Goal: Task Accomplishment & Management: Manage account settings

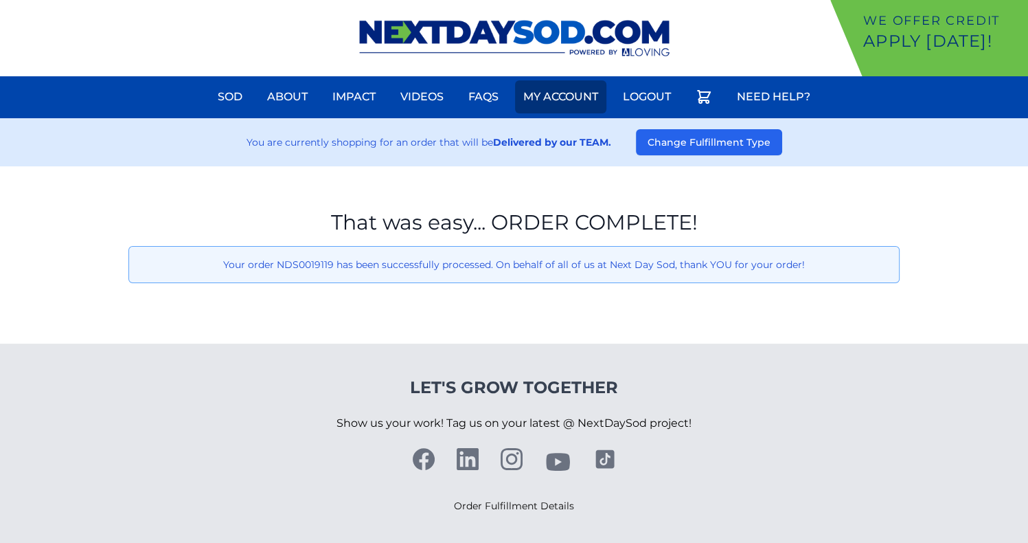
click at [578, 96] on link "My Account" at bounding box center [560, 96] width 91 height 33
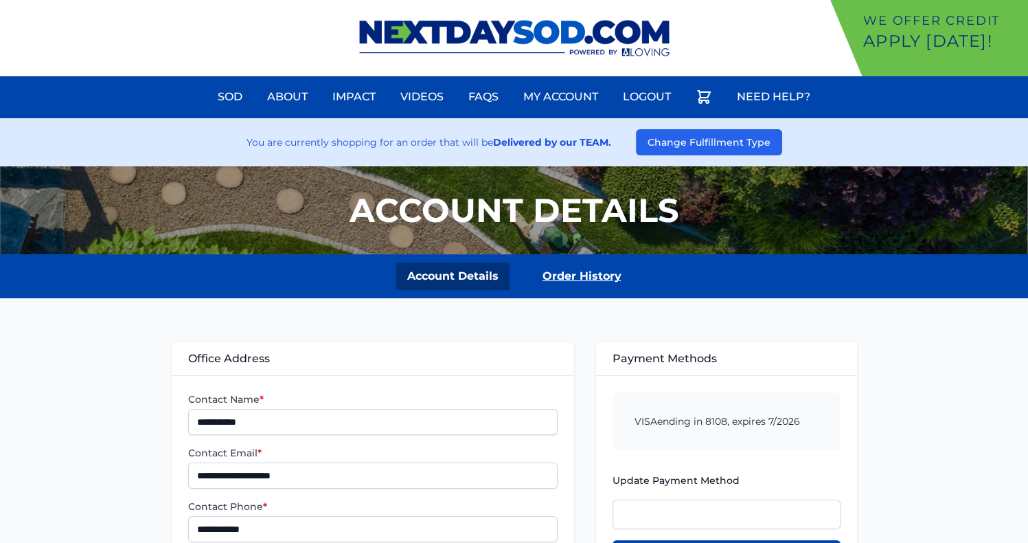
click at [573, 274] on link "Order History" at bounding box center [582, 275] width 101 height 27
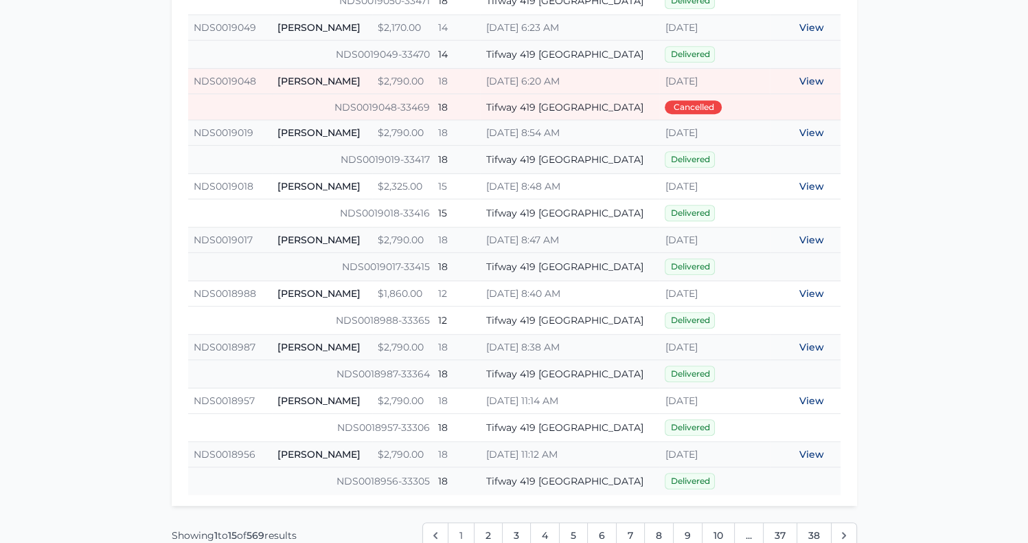
scroll to position [789, 0]
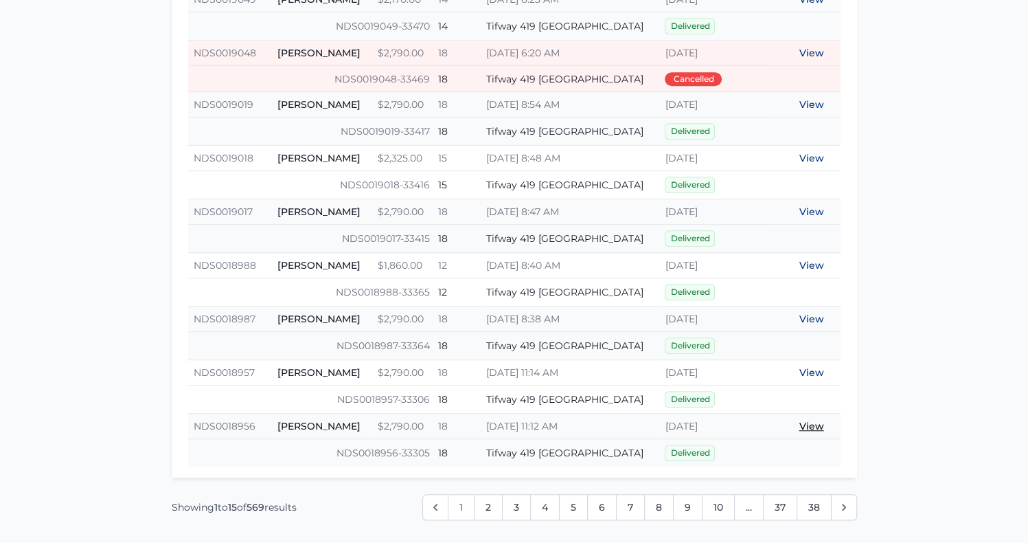
click at [811, 420] on link "View" at bounding box center [812, 426] width 25 height 12
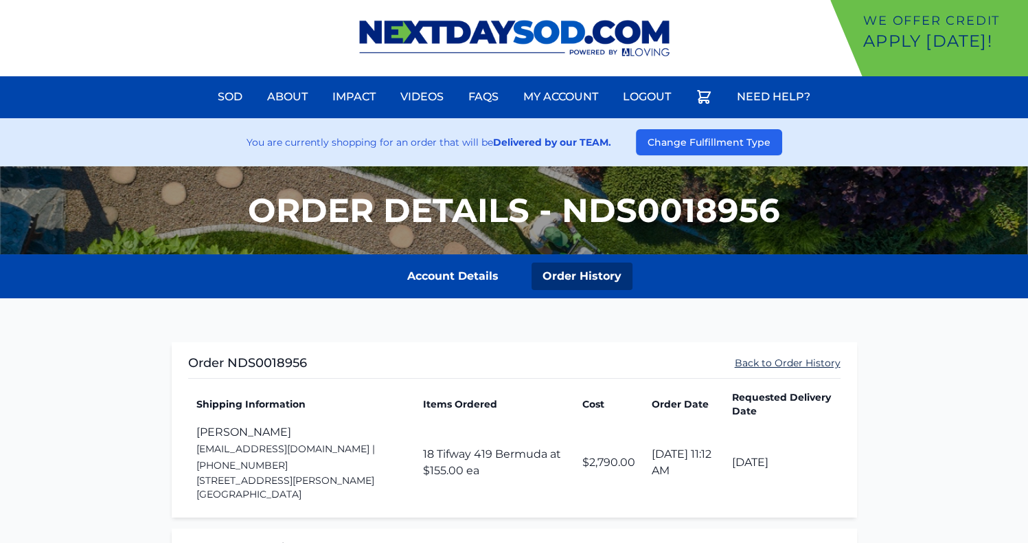
click at [780, 366] on link "Back to Order History" at bounding box center [788, 363] width 106 height 14
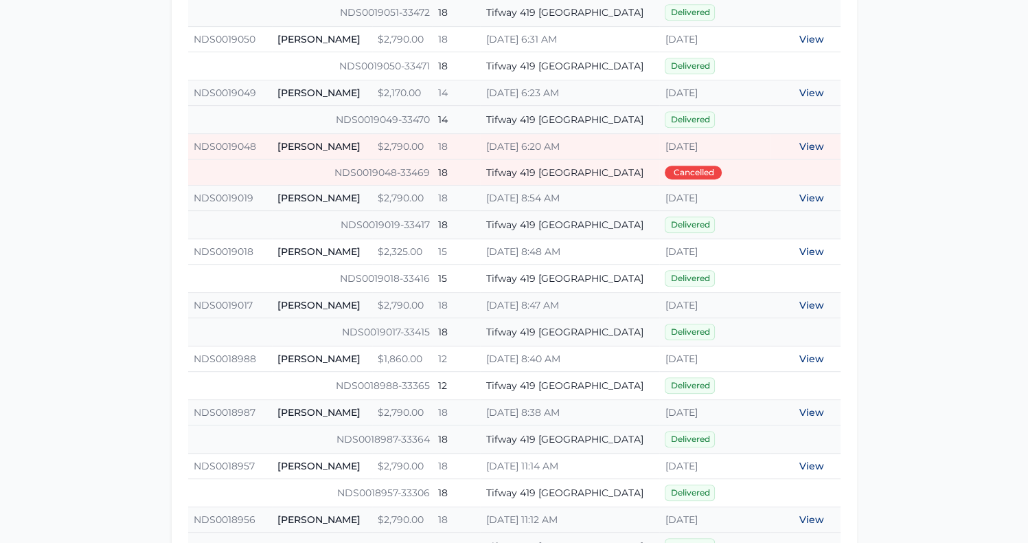
scroll to position [958, 0]
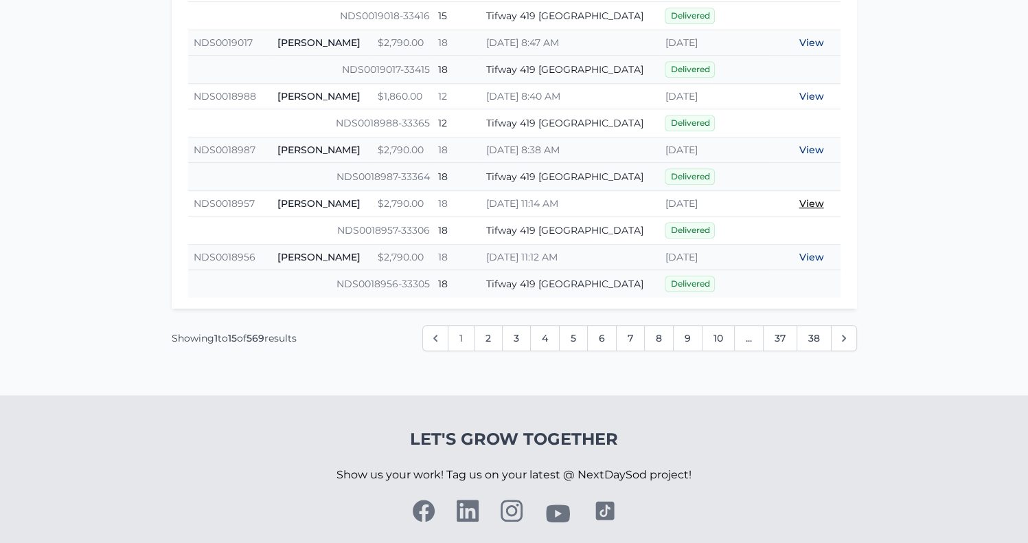
click at [815, 199] on link "View" at bounding box center [812, 203] width 25 height 12
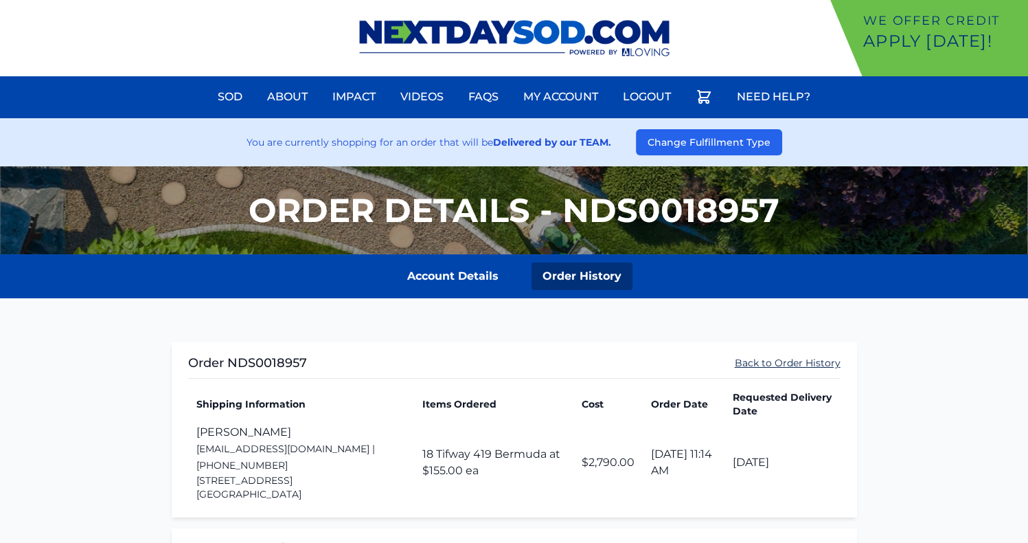
click at [778, 357] on link "Back to Order History" at bounding box center [788, 363] width 106 height 14
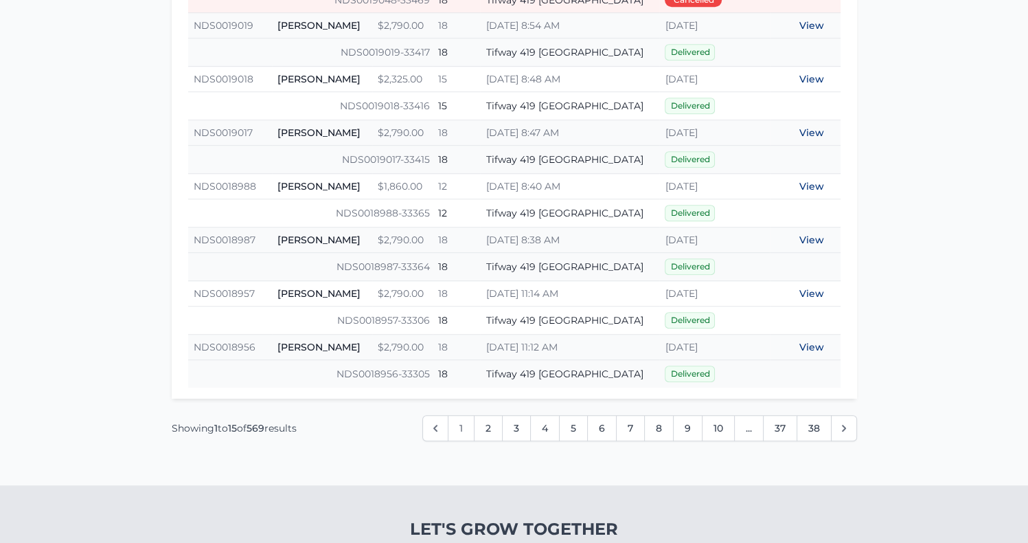
scroll to position [1008, 0]
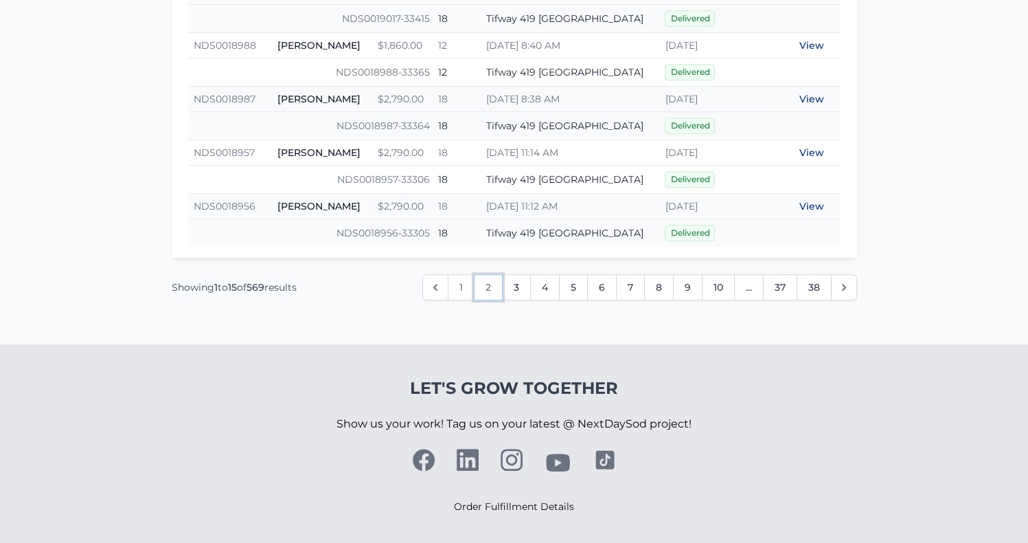
click at [486, 289] on link "2" at bounding box center [488, 287] width 29 height 26
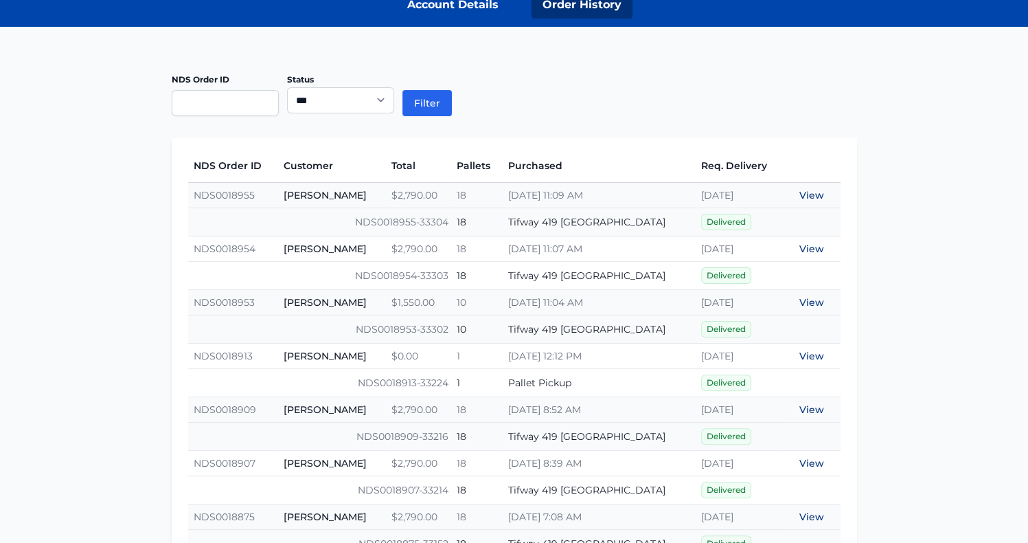
scroll to position [272, 0]
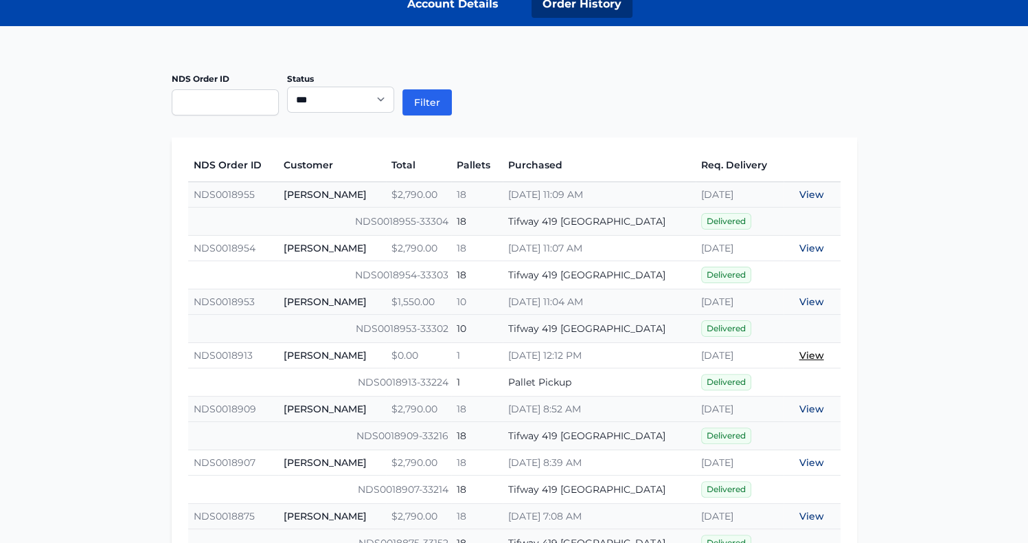
click at [806, 352] on link "View" at bounding box center [812, 355] width 25 height 12
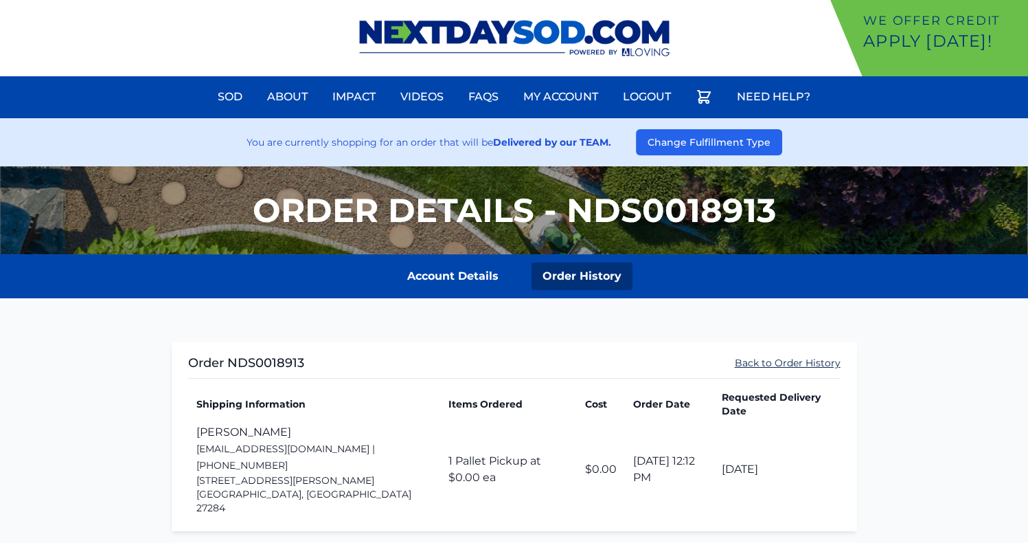
click at [801, 357] on link "Back to Order History" at bounding box center [788, 363] width 106 height 14
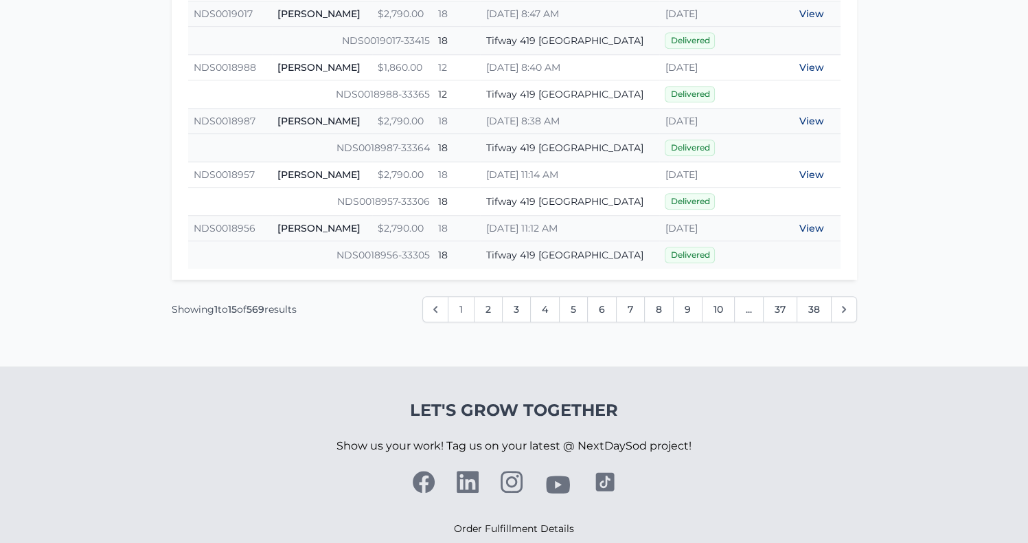
scroll to position [1008, 0]
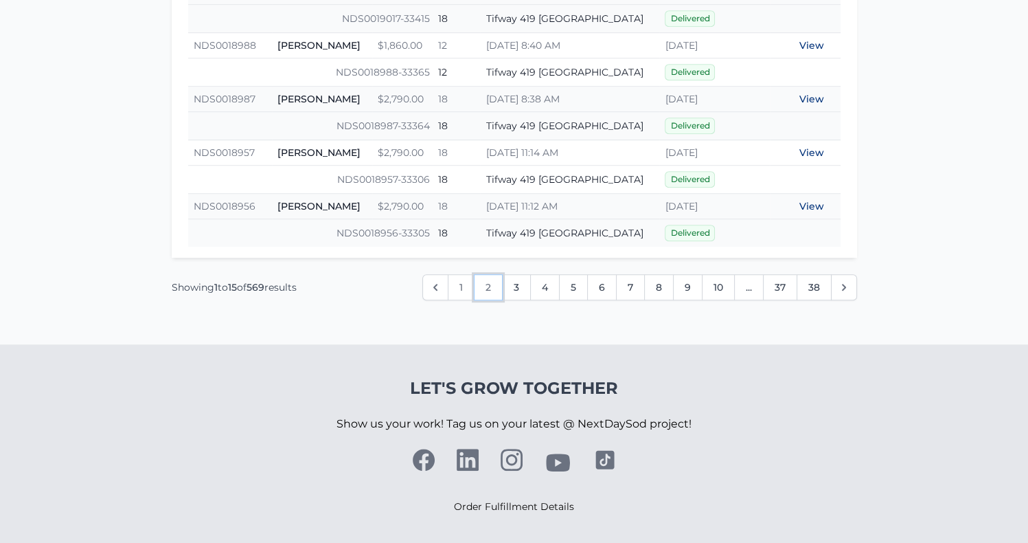
click at [498, 288] on link "2" at bounding box center [488, 287] width 29 height 26
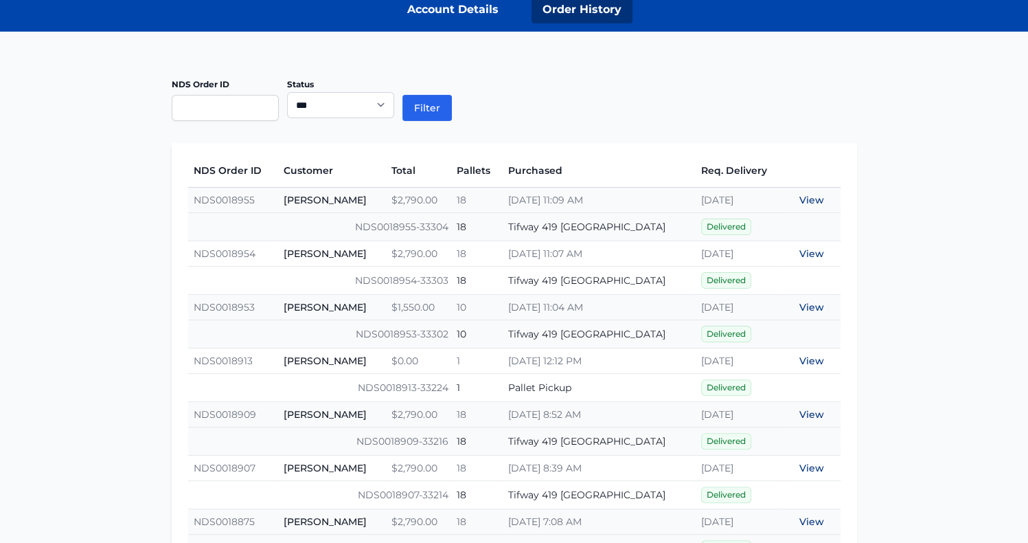
scroll to position [338, 0]
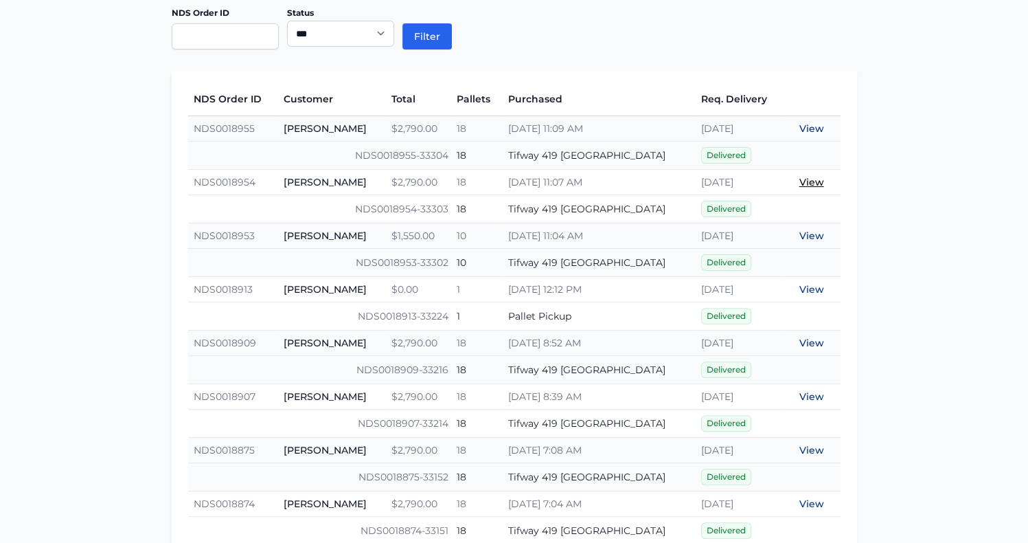
click at [810, 180] on link "View" at bounding box center [812, 182] width 25 height 12
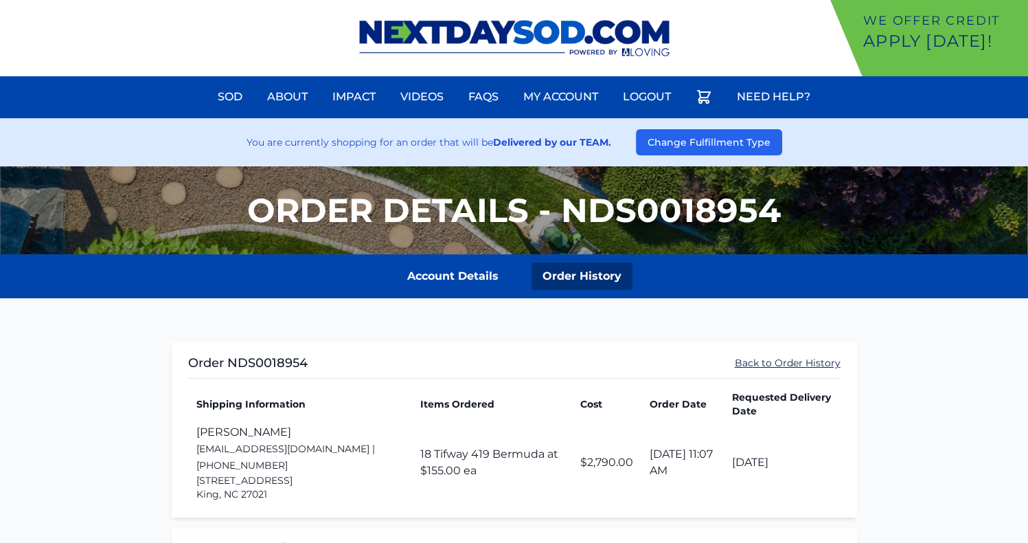
click at [742, 363] on link "Back to Order History" at bounding box center [788, 363] width 106 height 14
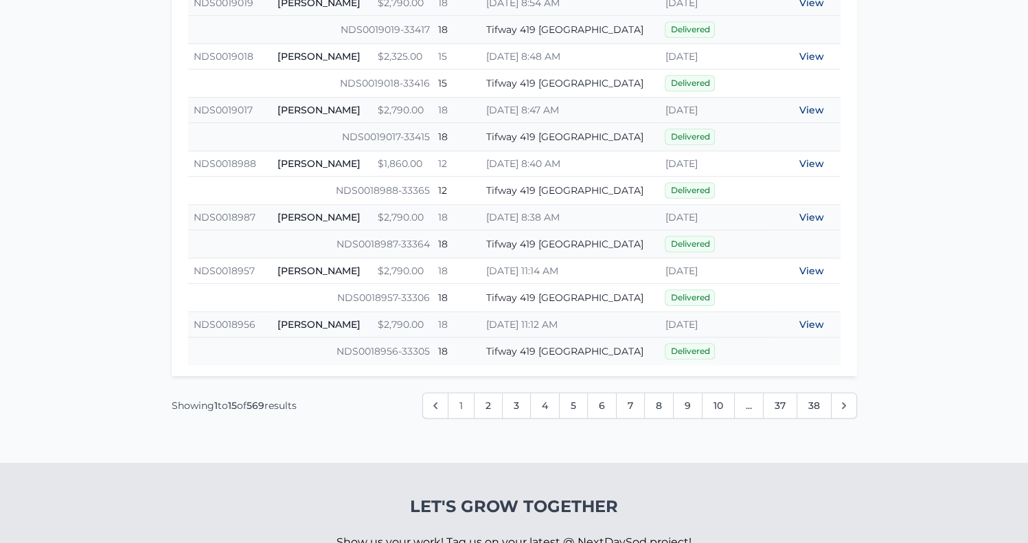
scroll to position [895, 0]
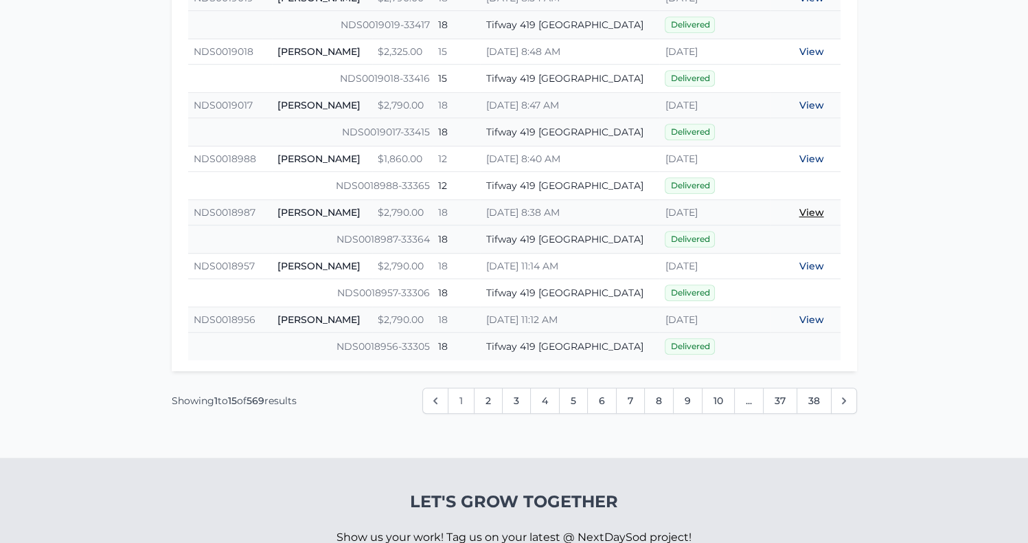
click at [807, 210] on link "View" at bounding box center [812, 212] width 25 height 12
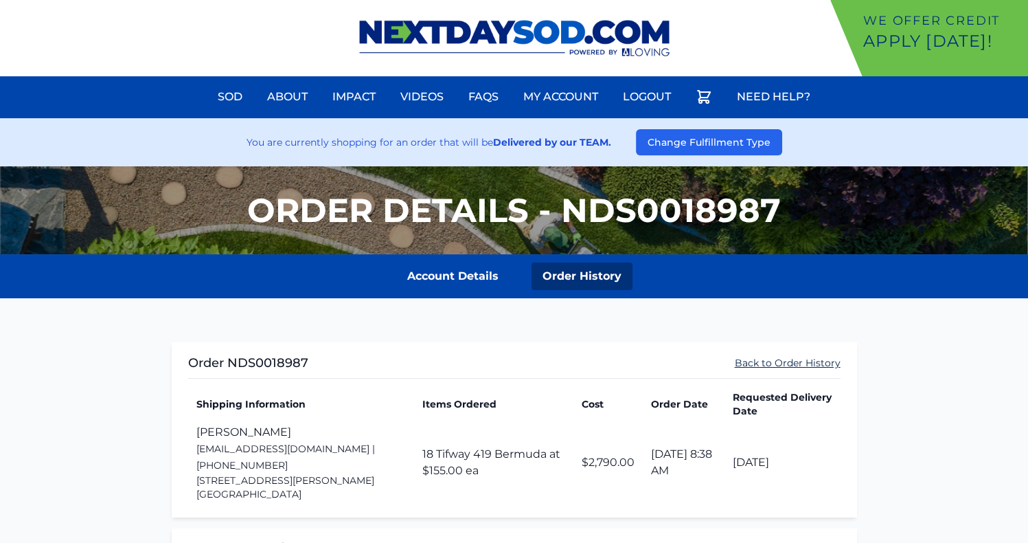
click at [758, 363] on link "Back to Order History" at bounding box center [788, 363] width 106 height 14
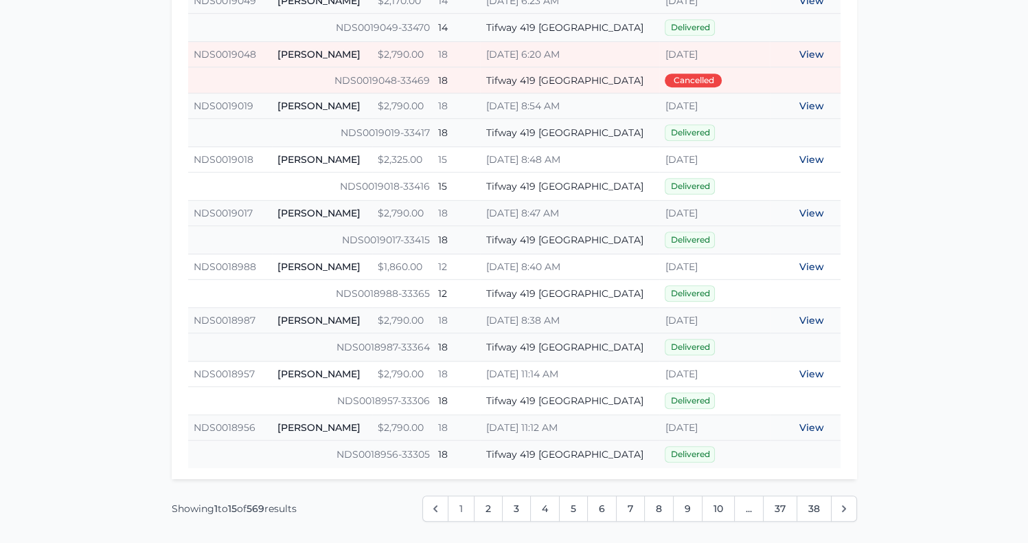
scroll to position [793, 0]
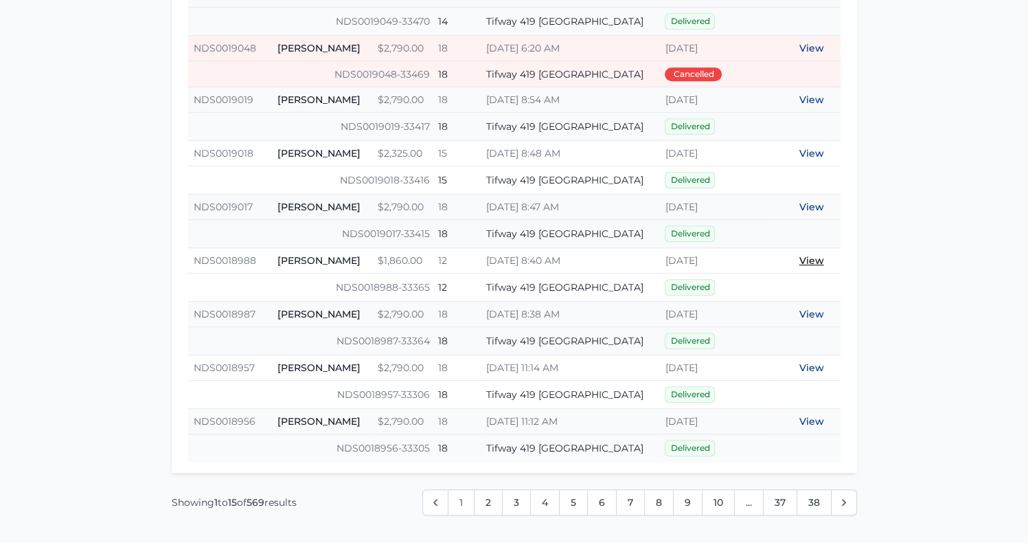
click at [815, 256] on link "View" at bounding box center [812, 260] width 25 height 12
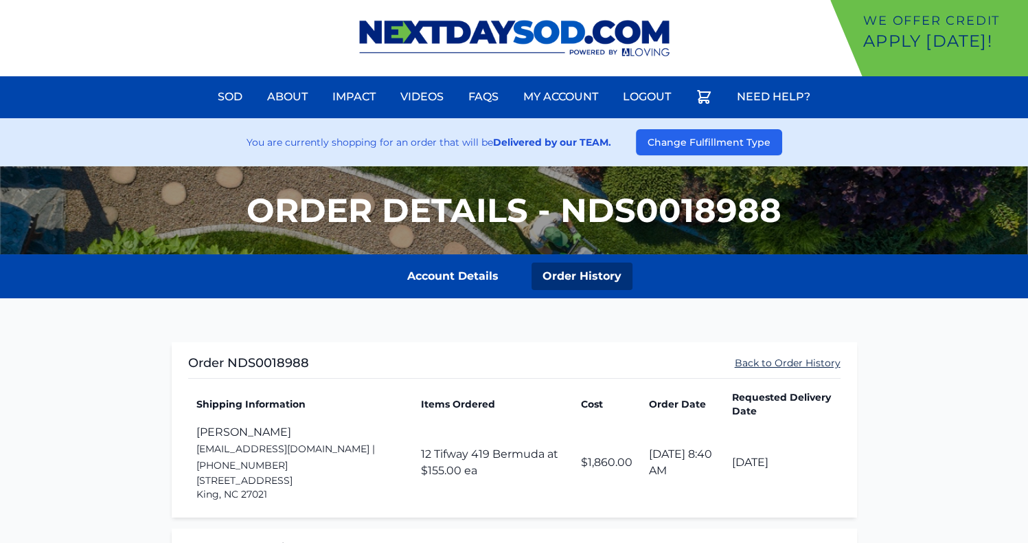
click at [756, 363] on link "Back to Order History" at bounding box center [788, 363] width 106 height 14
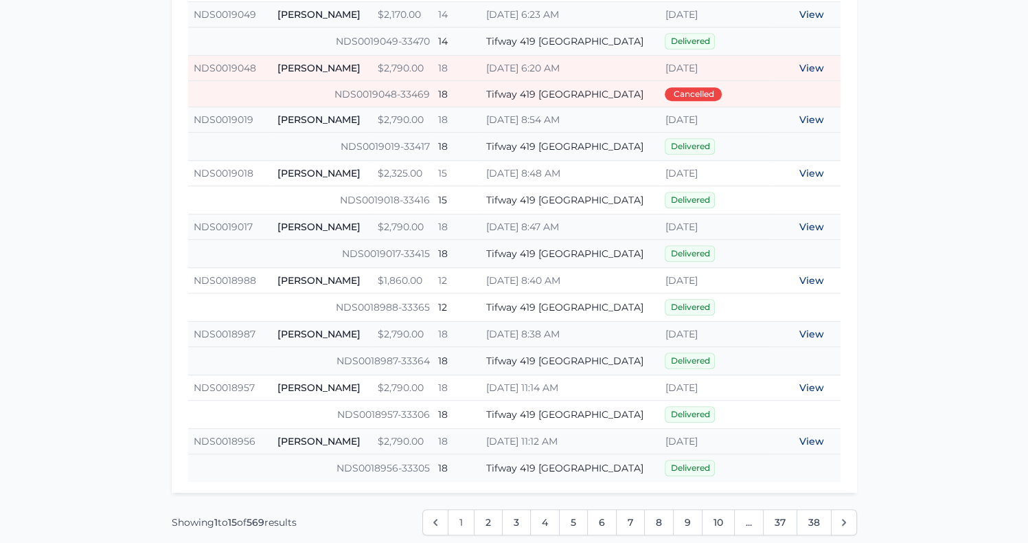
scroll to position [774, 0]
click at [812, 277] on link "View" at bounding box center [812, 279] width 25 height 12
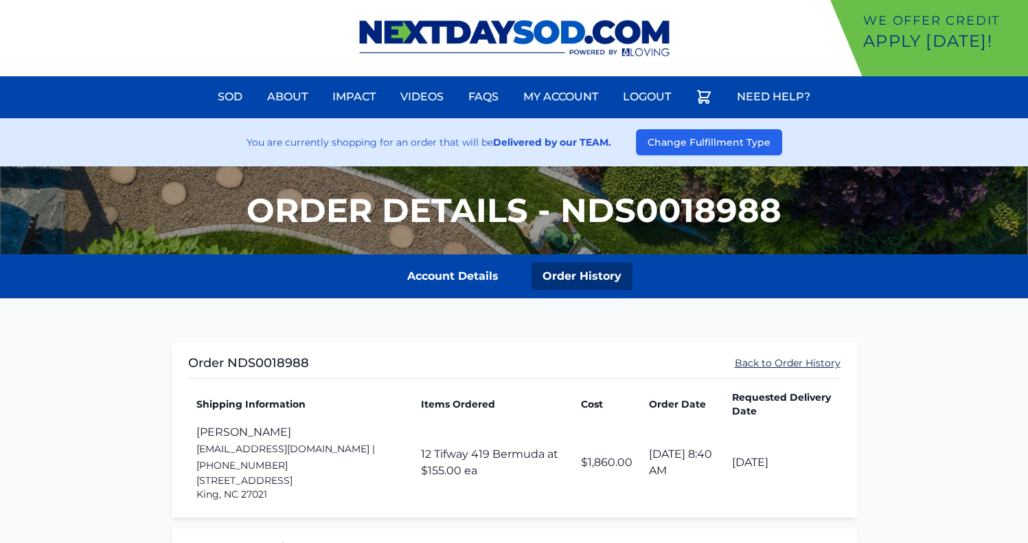
click at [782, 361] on link "Back to Order History" at bounding box center [788, 363] width 106 height 14
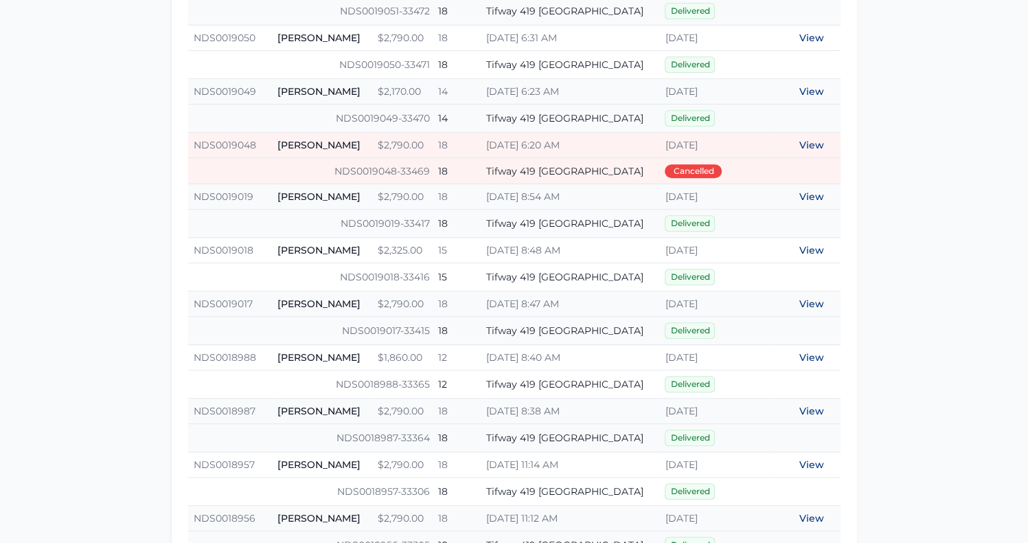
scroll to position [761, 0]
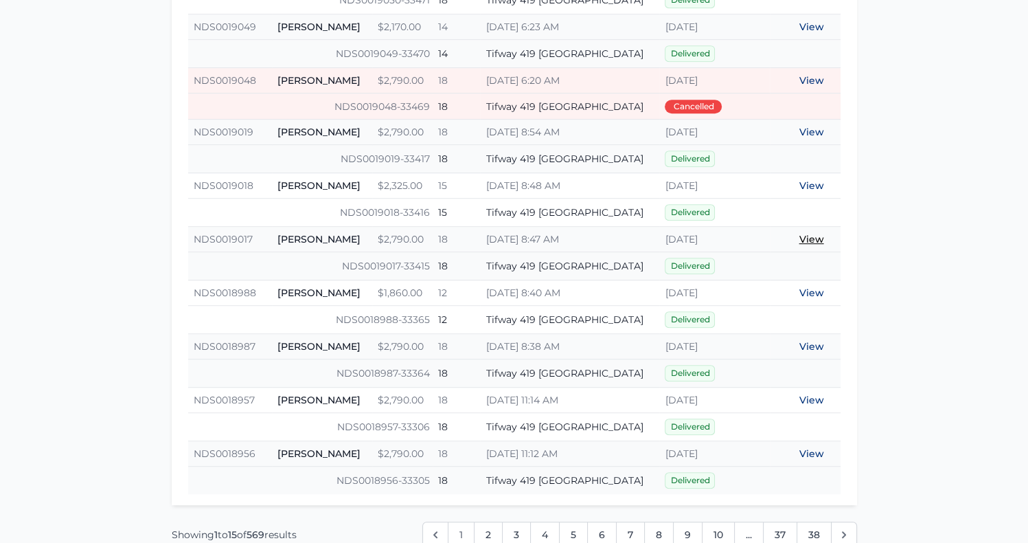
click at [816, 235] on link "View" at bounding box center [812, 239] width 25 height 12
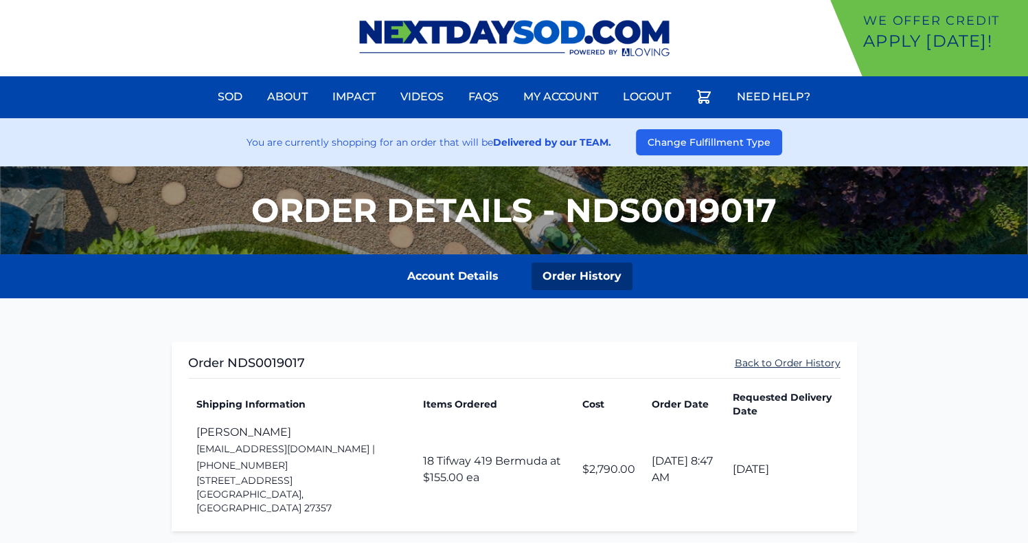
click at [764, 363] on link "Back to Order History" at bounding box center [788, 363] width 106 height 14
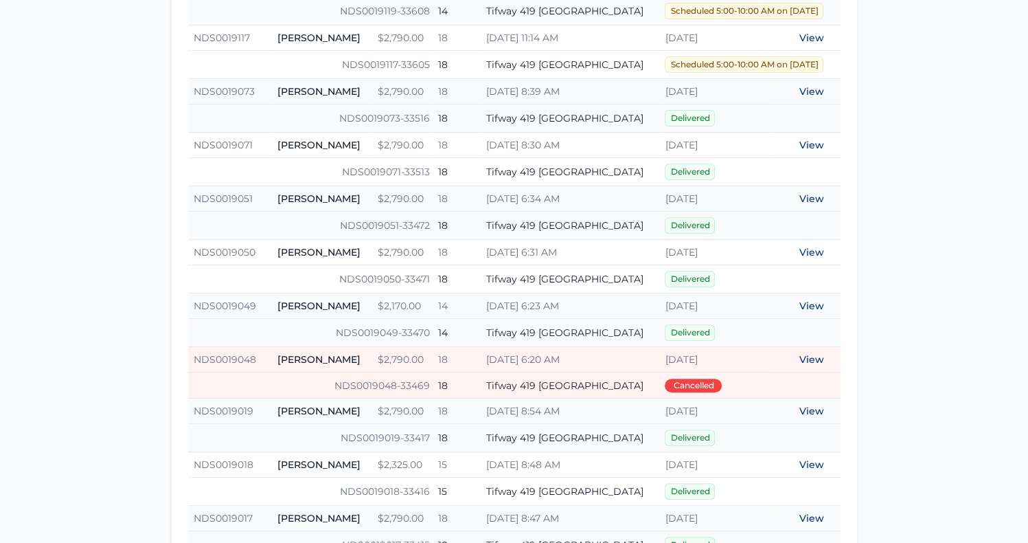
scroll to position [572, 0]
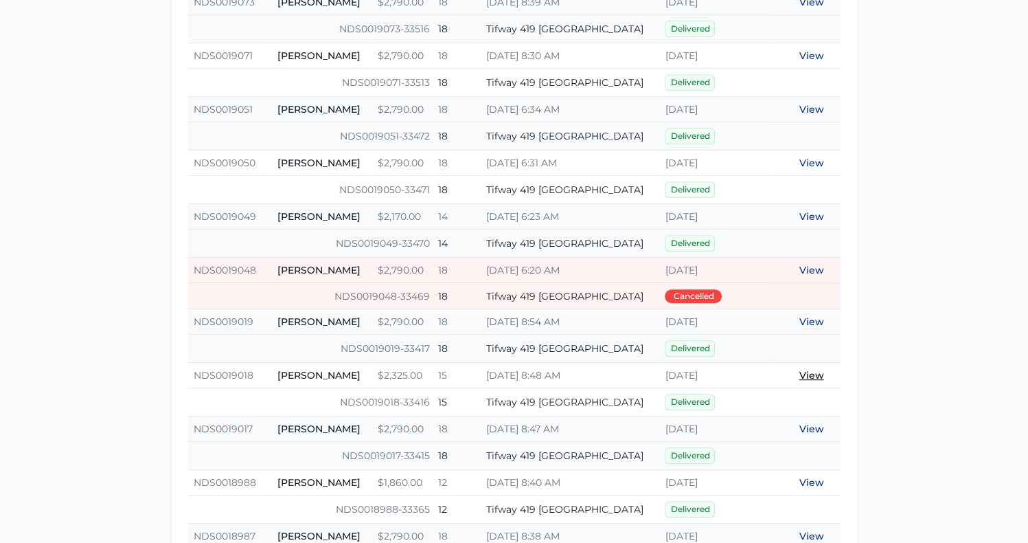
click at [803, 369] on link "View" at bounding box center [812, 375] width 25 height 12
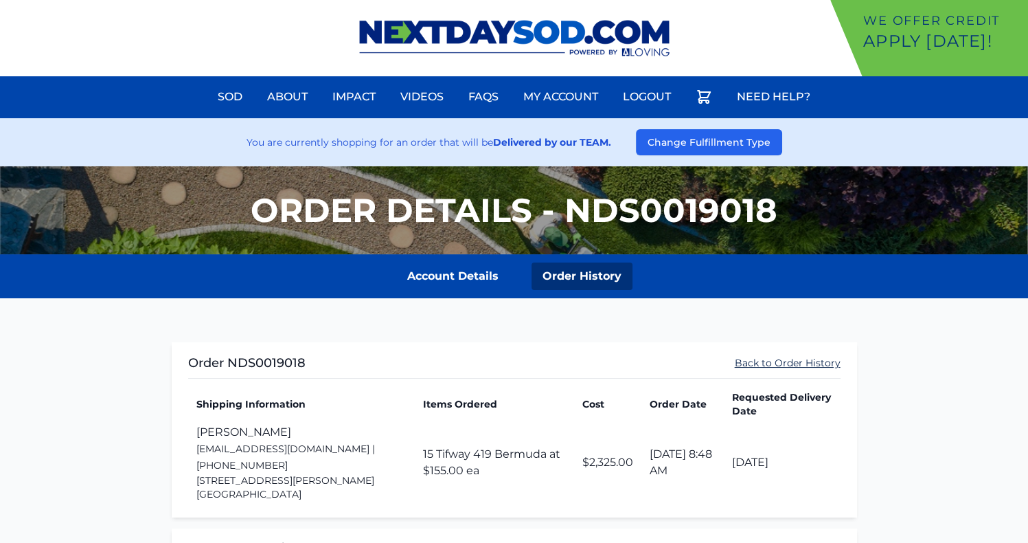
click at [797, 364] on link "Back to Order History" at bounding box center [788, 363] width 106 height 14
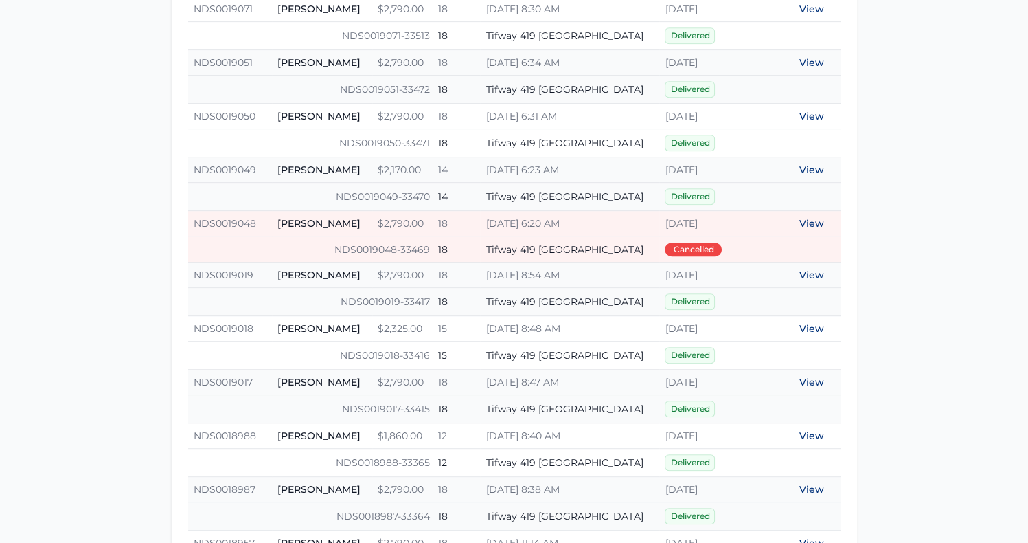
scroll to position [620, 0]
click at [809, 267] on link "View" at bounding box center [812, 273] width 25 height 12
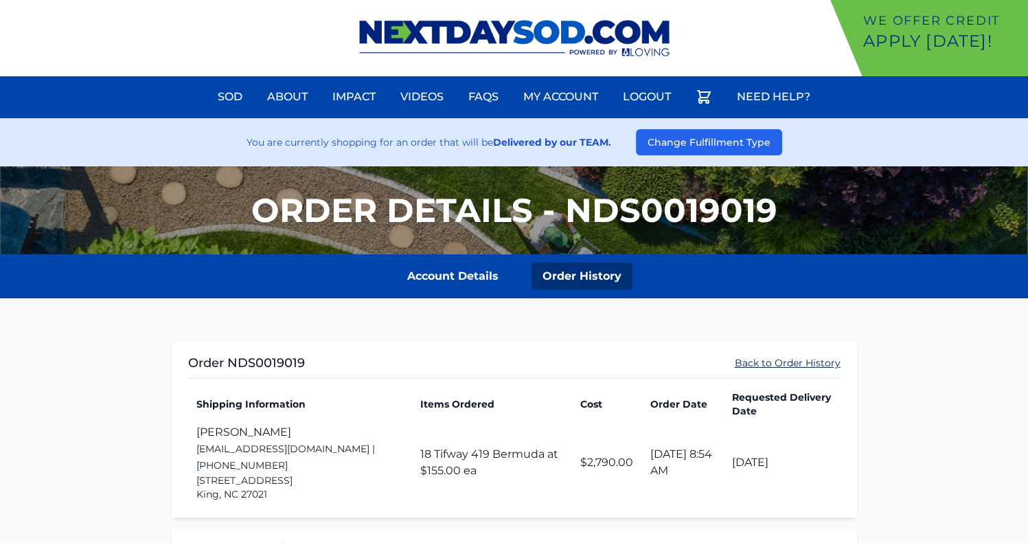
click at [790, 357] on link "Back to Order History" at bounding box center [788, 363] width 106 height 14
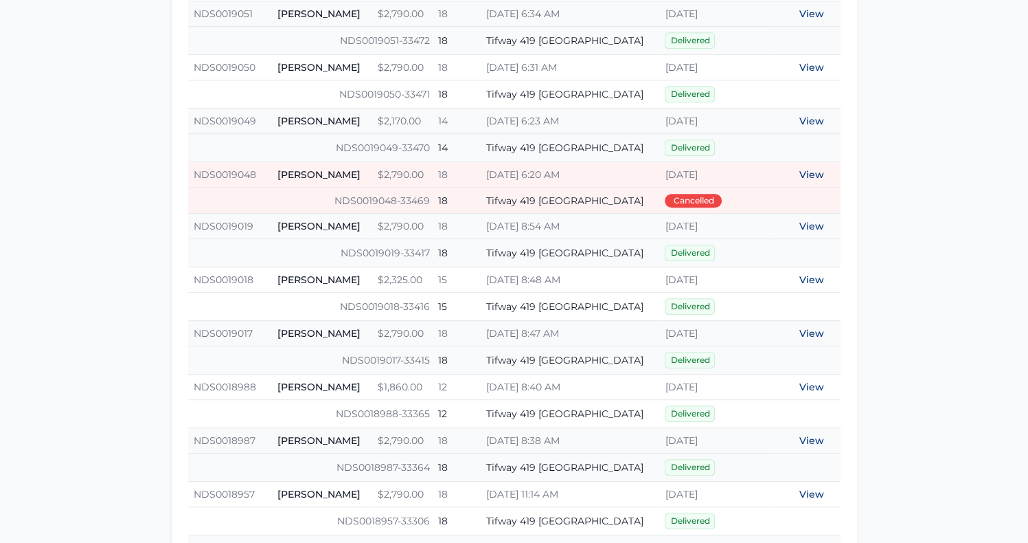
scroll to position [668, 0]
click at [802, 221] on link "View" at bounding box center [812, 225] width 25 height 12
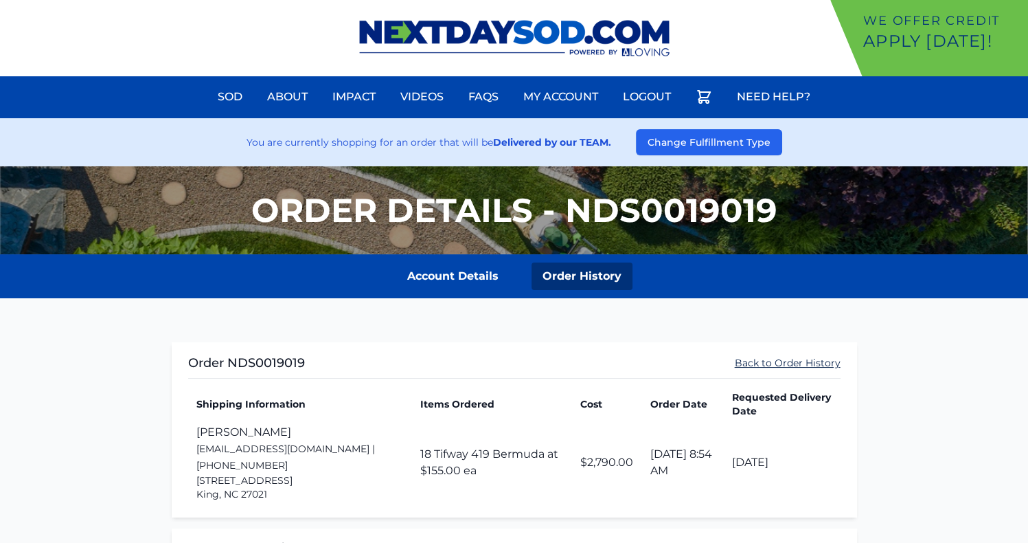
click at [792, 359] on link "Back to Order History" at bounding box center [788, 363] width 106 height 14
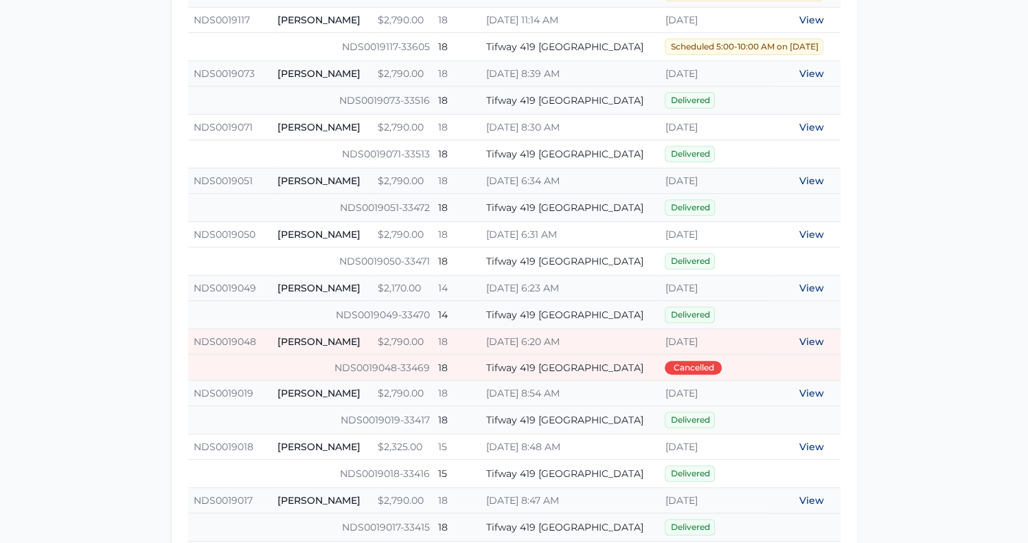
scroll to position [491, 0]
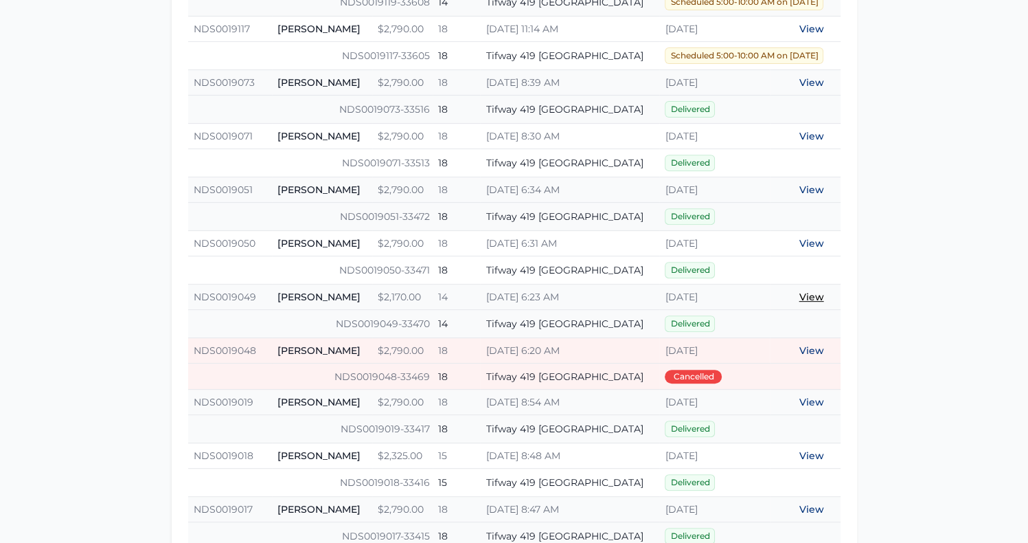
click at [811, 291] on link "View" at bounding box center [812, 297] width 25 height 12
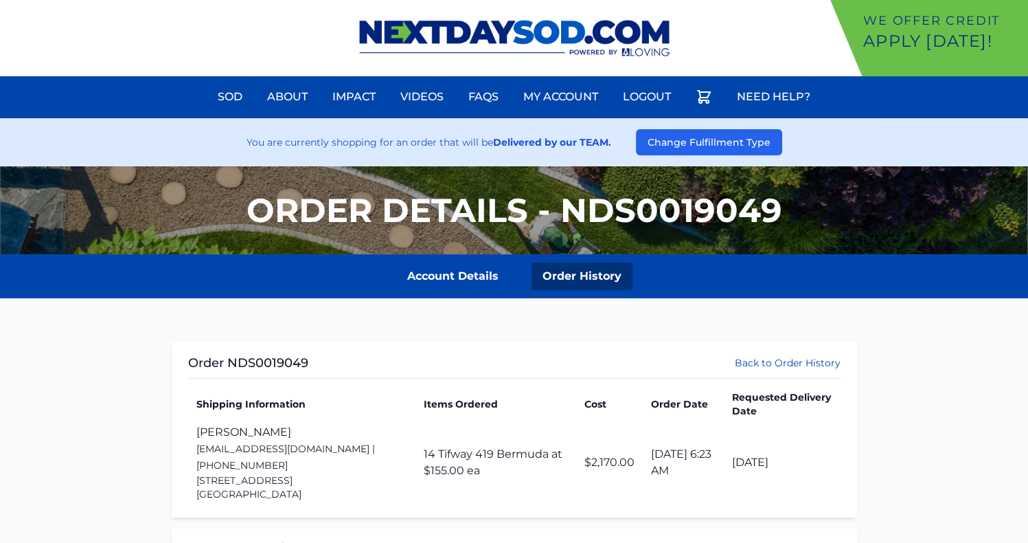
click at [758, 354] on div "Order NDS0019049 Back to Order History" at bounding box center [514, 365] width 653 height 25
click at [756, 361] on link "Back to Order History" at bounding box center [788, 363] width 106 height 14
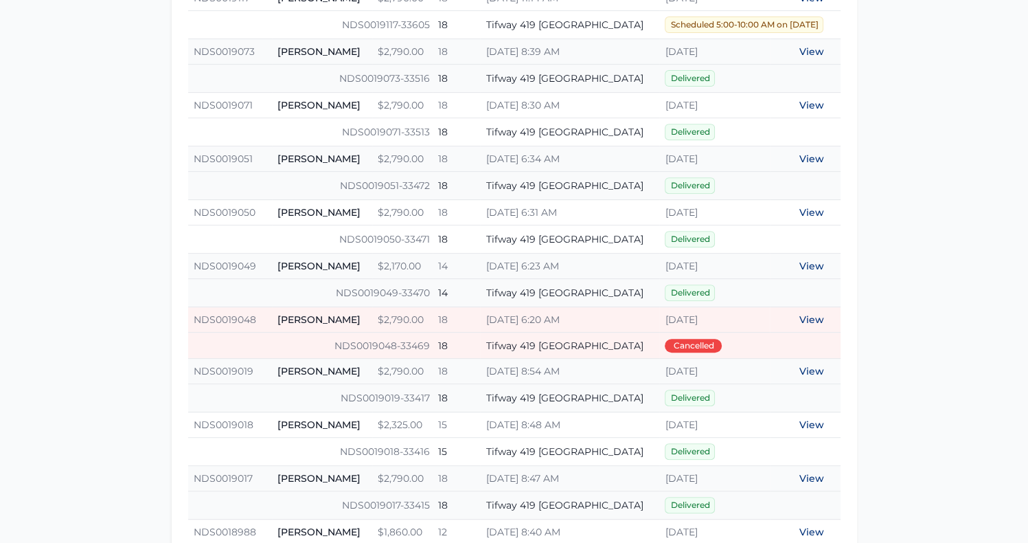
scroll to position [585, 0]
